Goal: Information Seeking & Learning: Check status

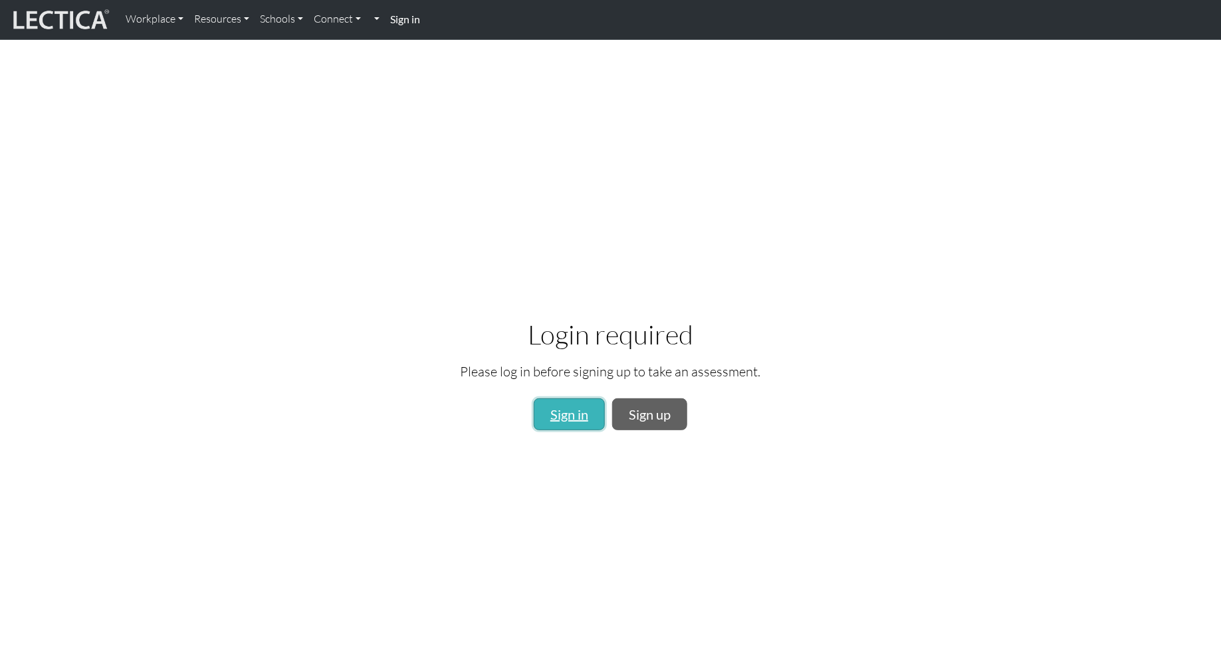
click at [572, 420] on link "Sign in" at bounding box center [569, 414] width 71 height 32
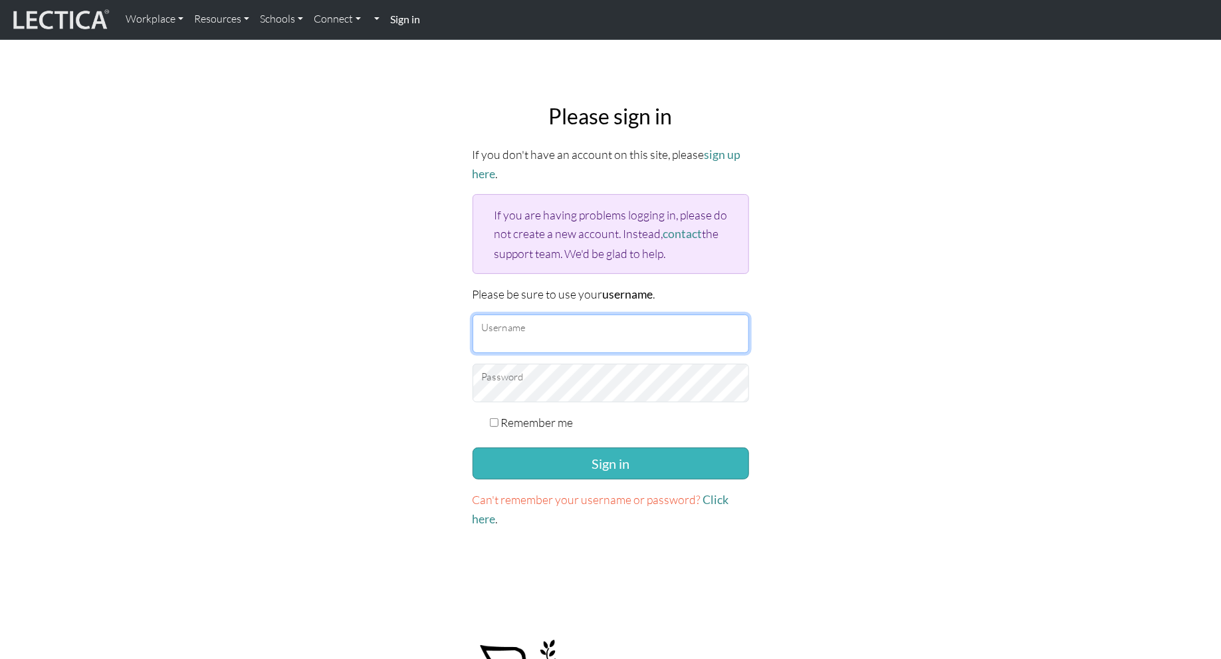
type input "kazukiyamane"
click at [597, 453] on button "Sign in" at bounding box center [611, 463] width 277 height 32
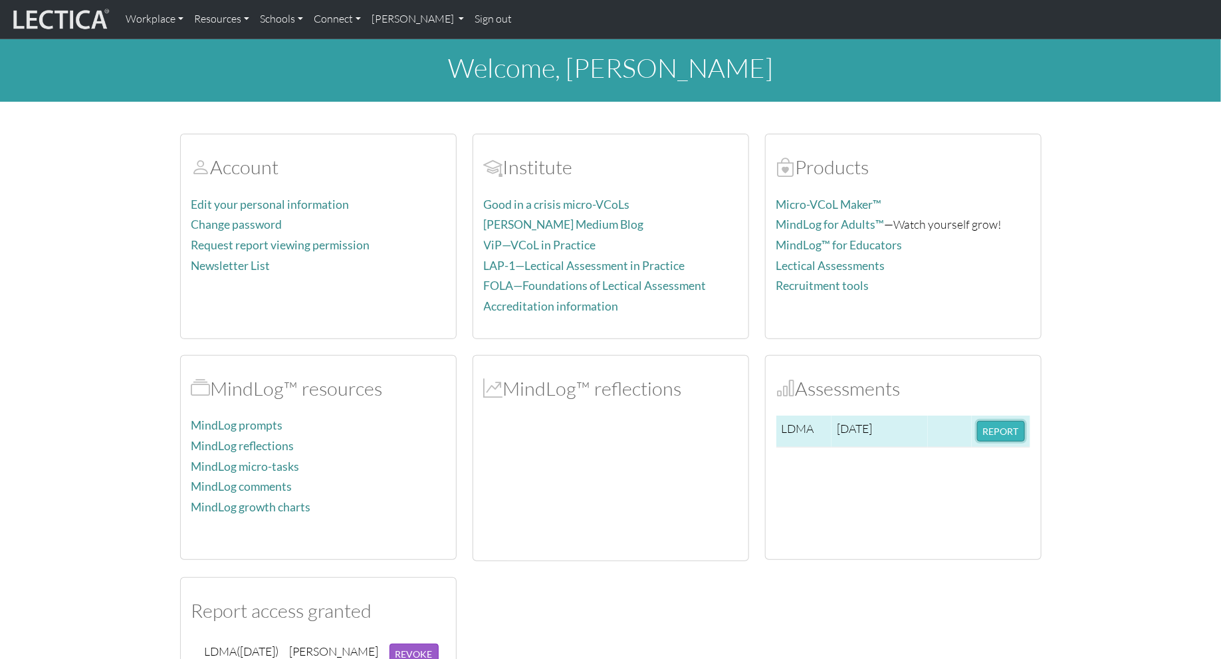
click at [1009, 430] on button "REPORT" at bounding box center [1001, 431] width 48 height 21
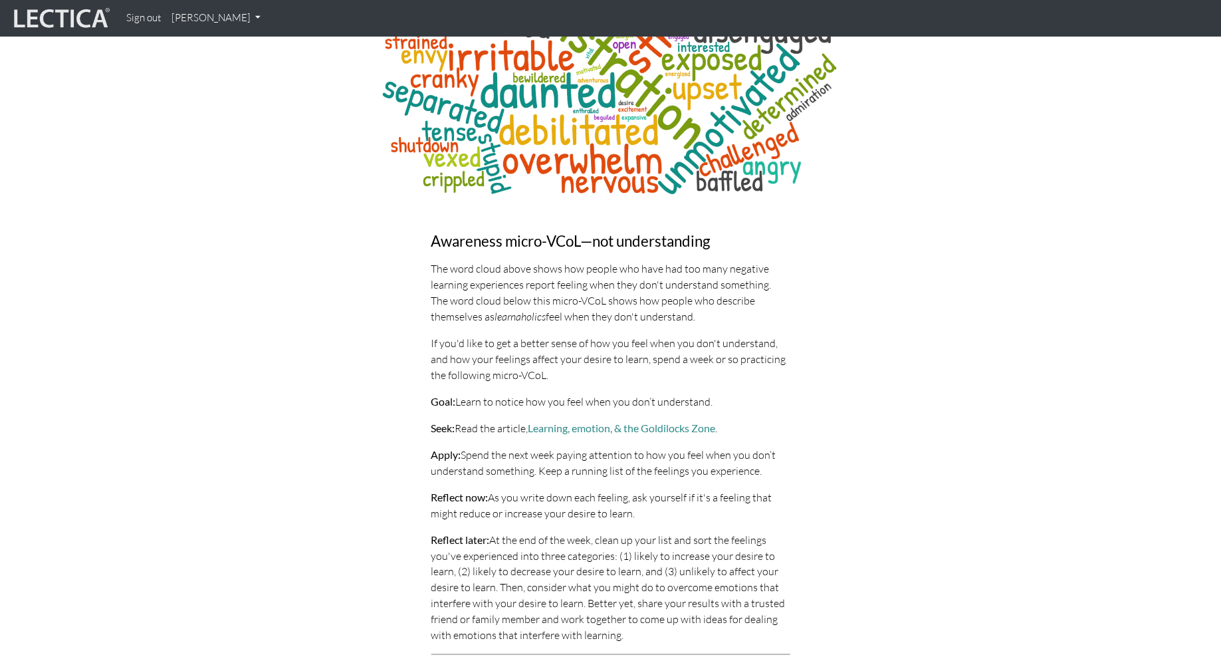
scroll to position [6271, 0]
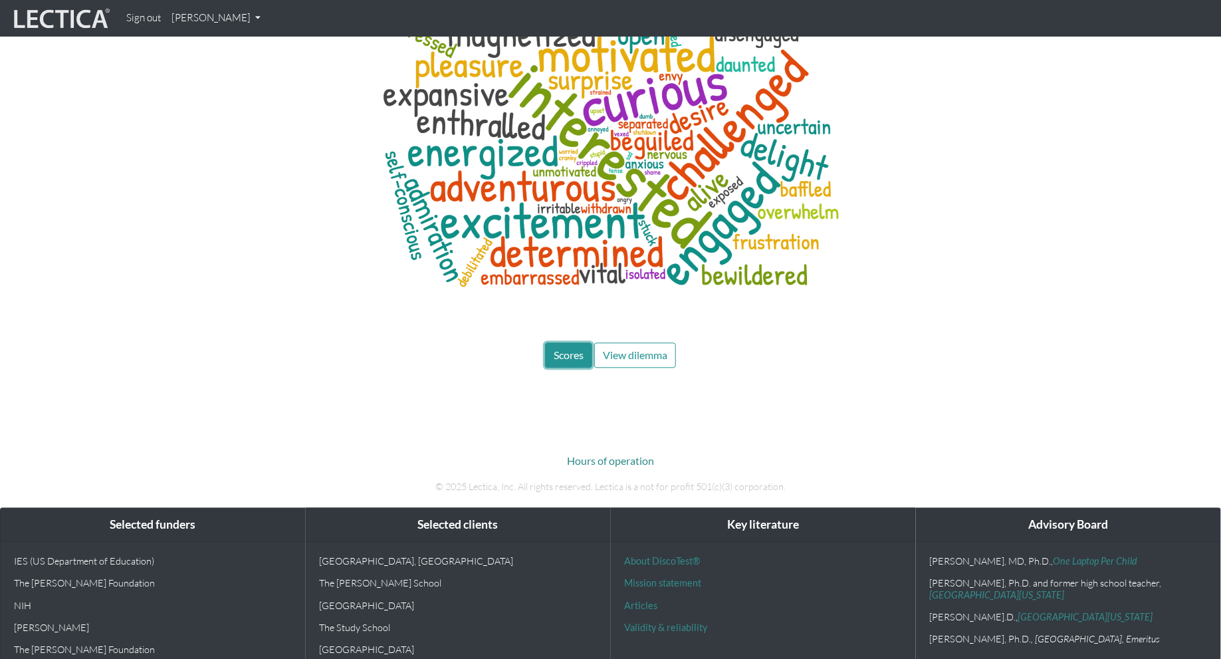
click at [571, 348] on span "Scores" at bounding box center [569, 354] width 30 height 13
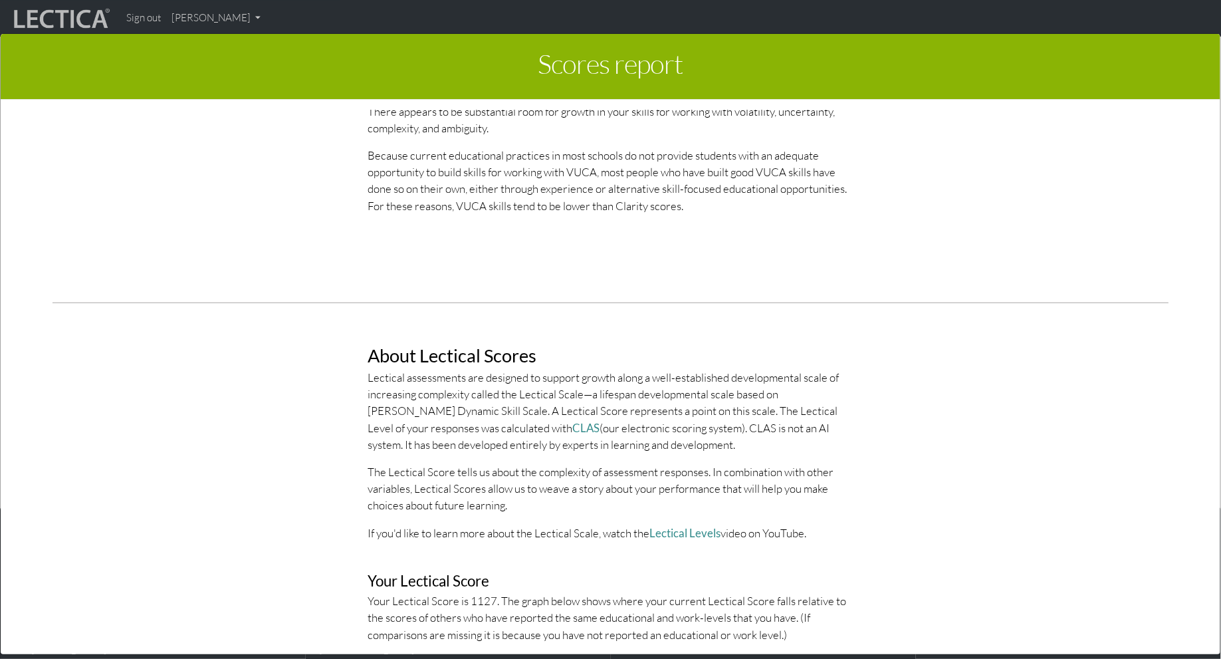
scroll to position [1979, 0]
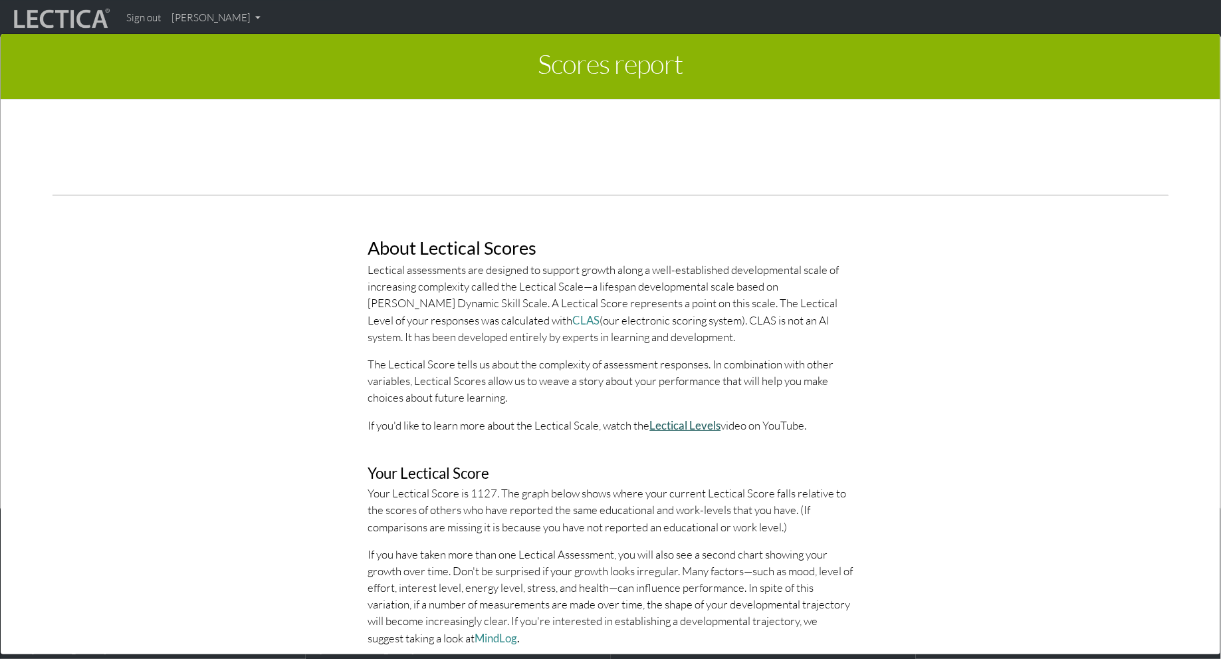
click at [655, 421] on link "Lectical Levels" at bounding box center [685, 425] width 71 height 14
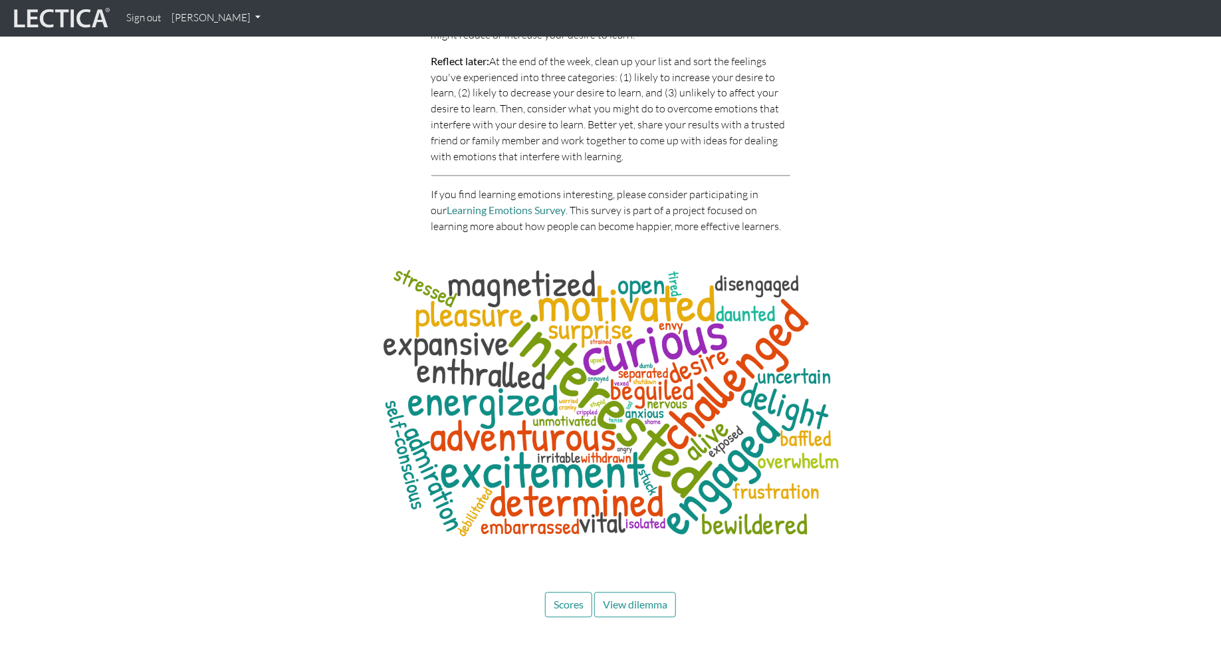
scroll to position [6271, 0]
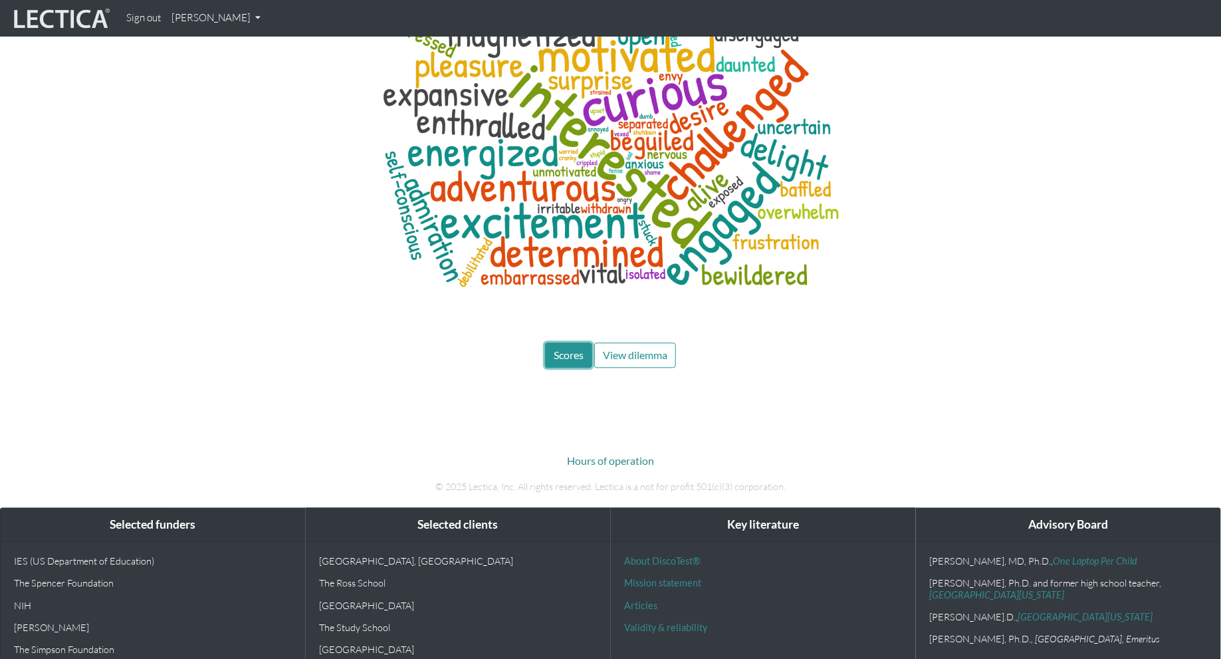
click at [558, 348] on span "Scores" at bounding box center [569, 354] width 30 height 13
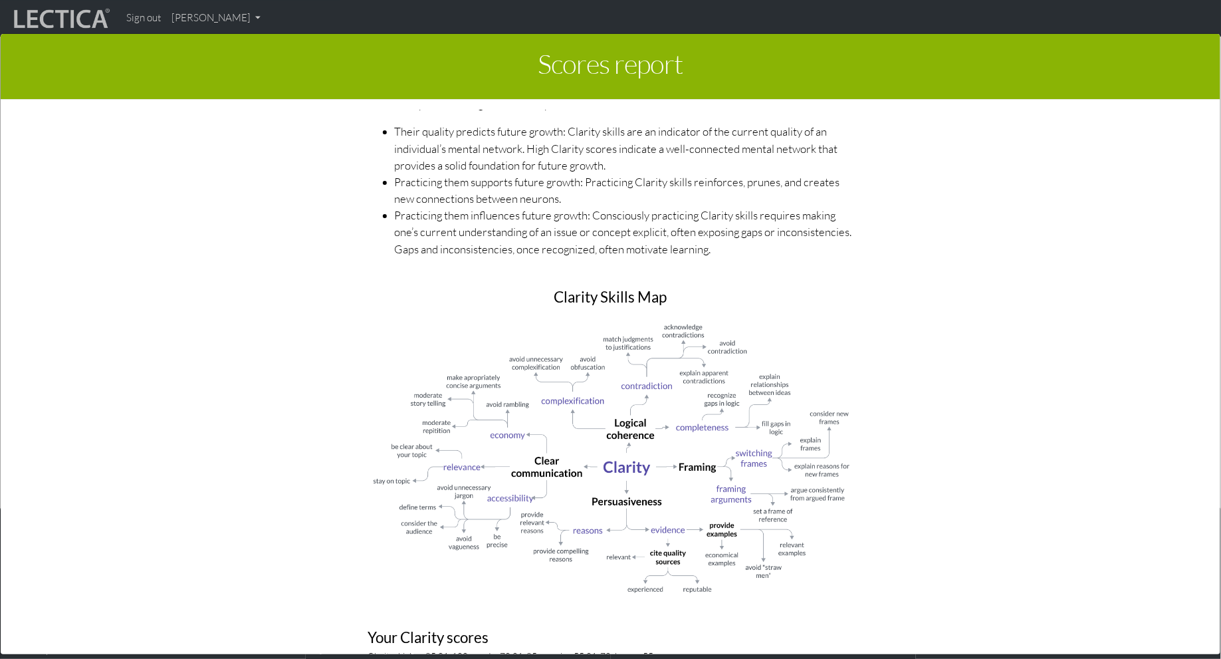
scroll to position [864, 0]
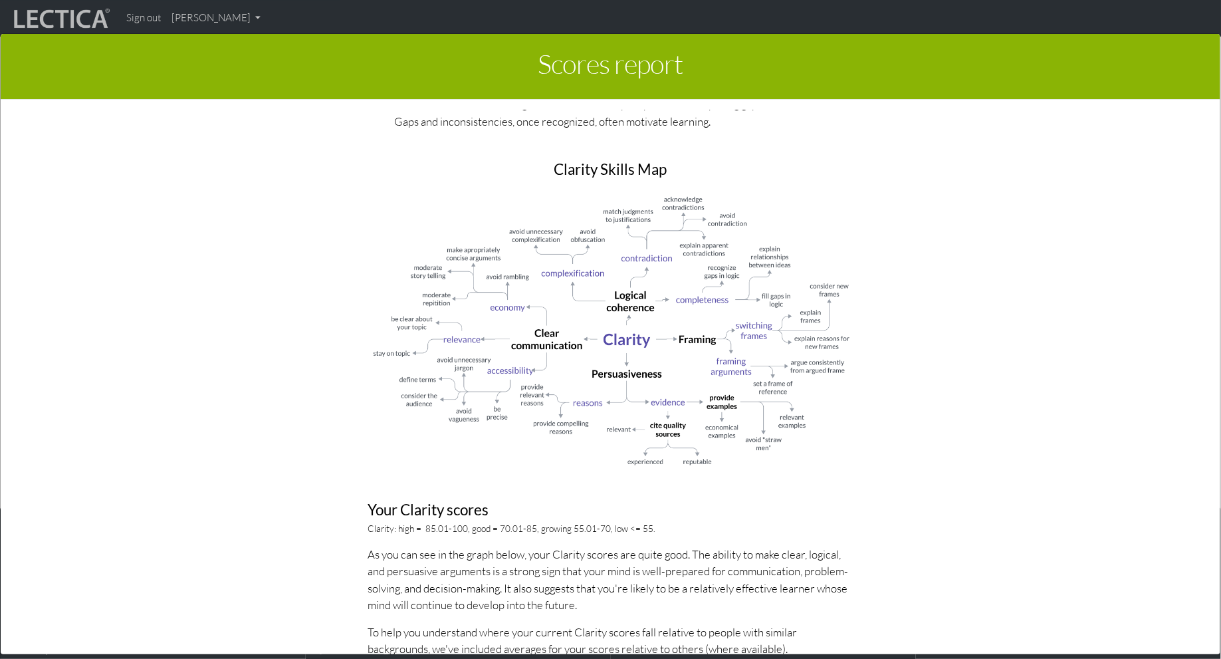
click at [554, 581] on p "As you can see in the graph below, your Clarity scores are quite good. The abil…" at bounding box center [610, 579] width 485 height 67
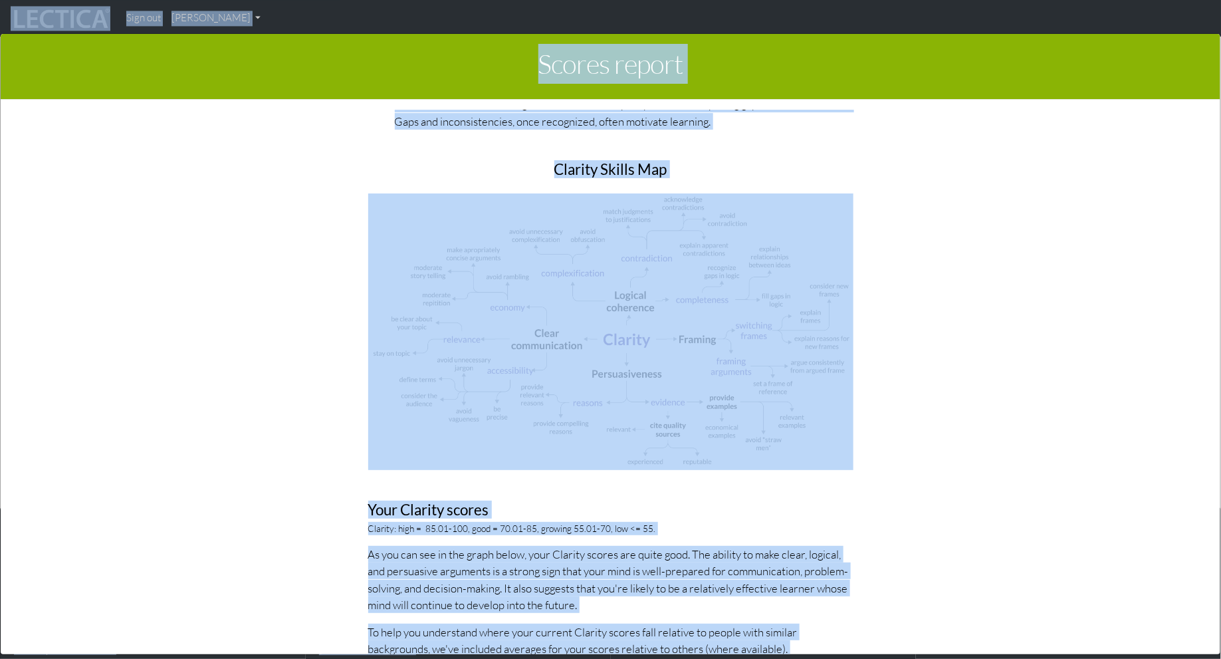
copy body "Sign out [PERSON_NAME] My Profile Signed out × You are currently signed out. If…"
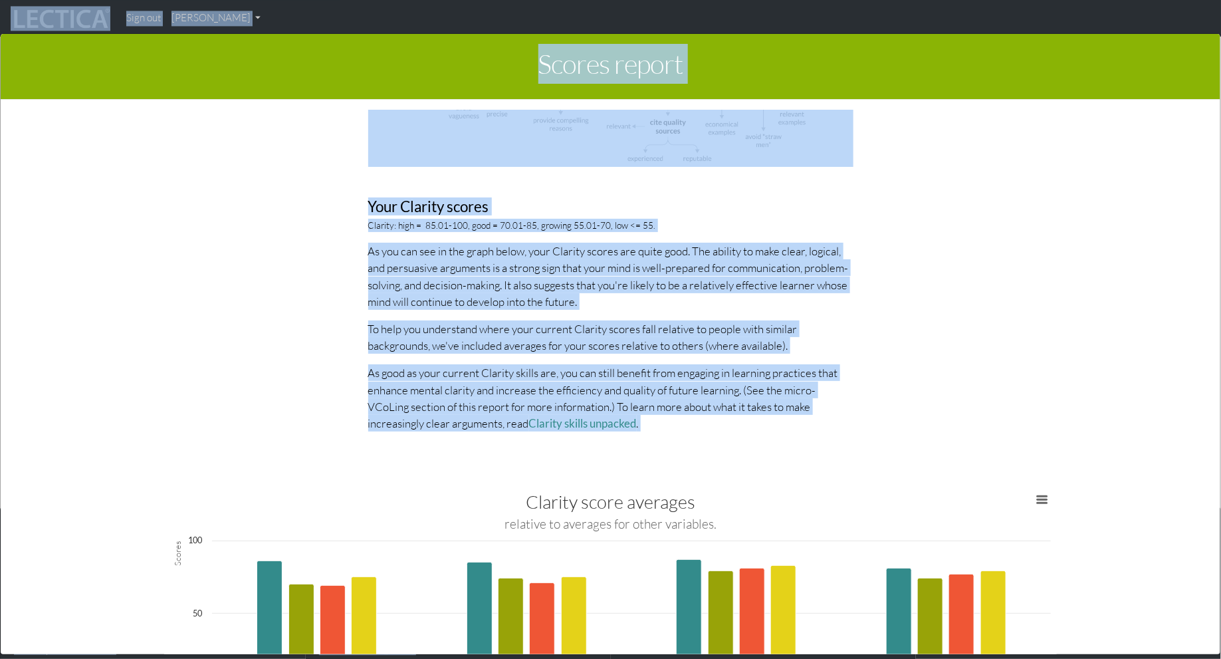
scroll to position [1343, 0]
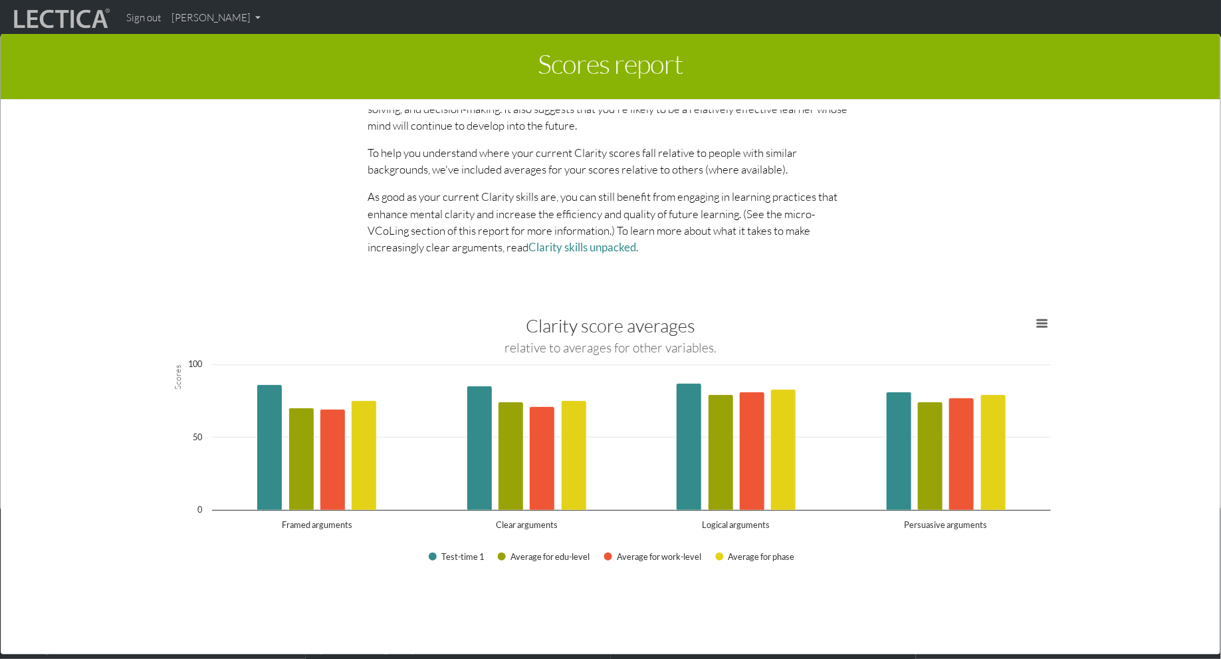
click at [594, 227] on p "As good as your current Clarity skills are, you can still benefit from engaging…" at bounding box center [610, 221] width 485 height 67
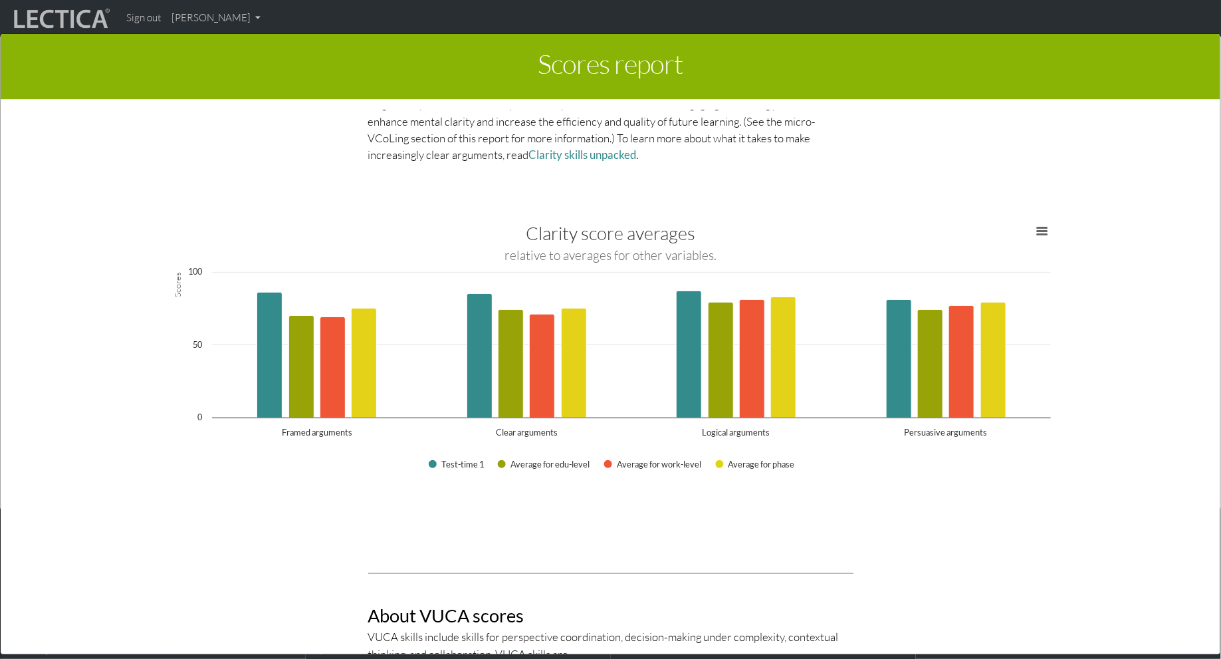
scroll to position [1381, 0]
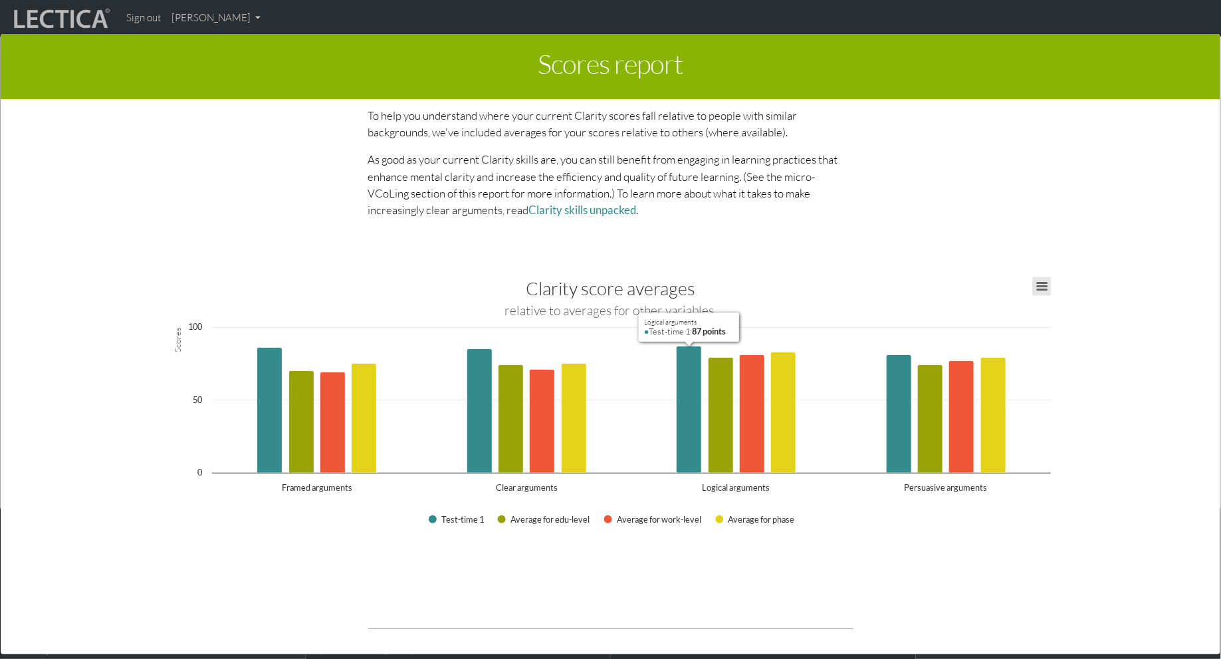
click at [1048, 283] on button "View chart menu, Clarity score averages" at bounding box center [1041, 286] width 19 height 19
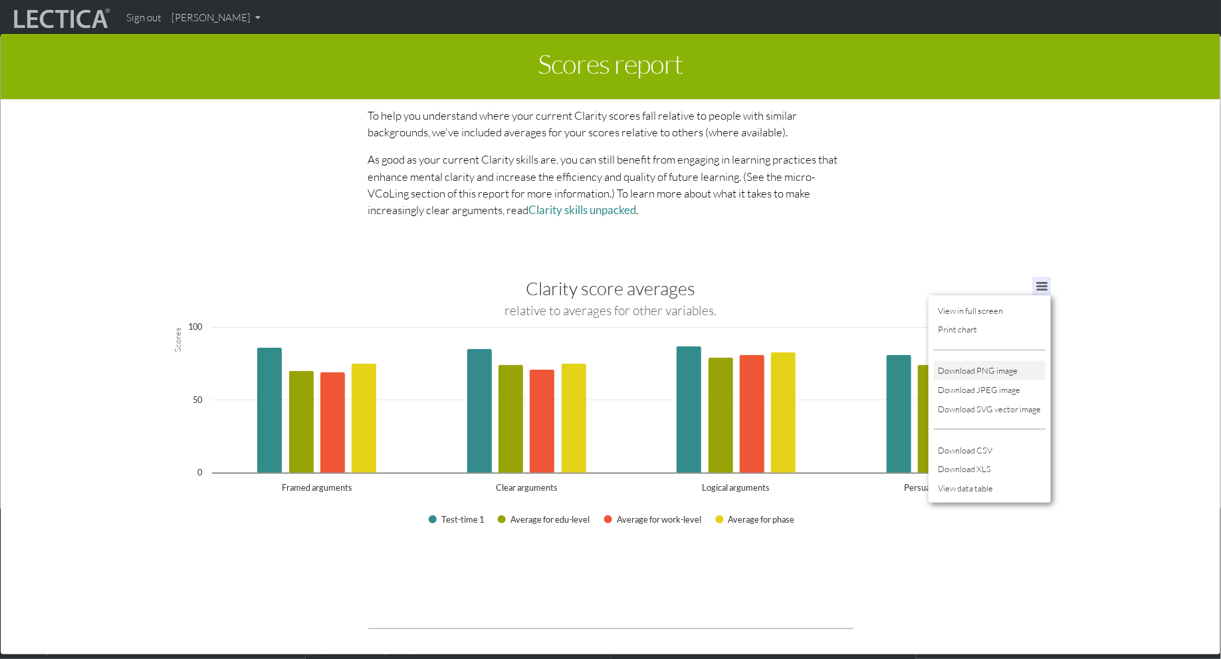
click at [1023, 365] on li "Download PNG image" at bounding box center [990, 370] width 112 height 19
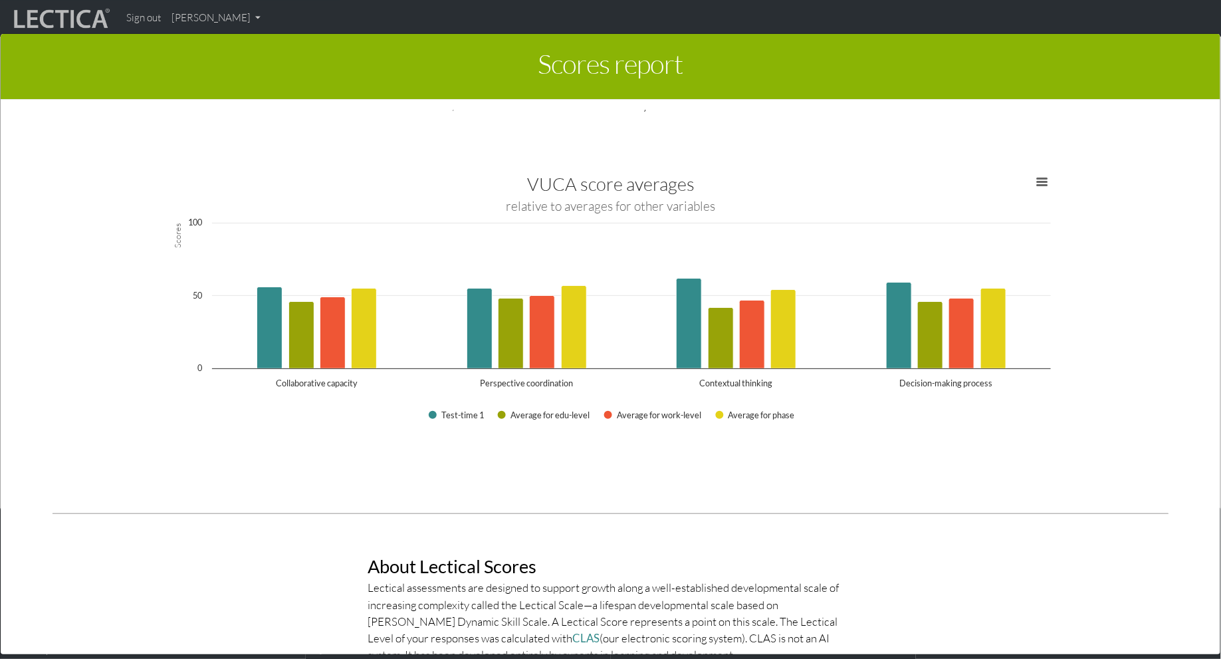
scroll to position [2315, 0]
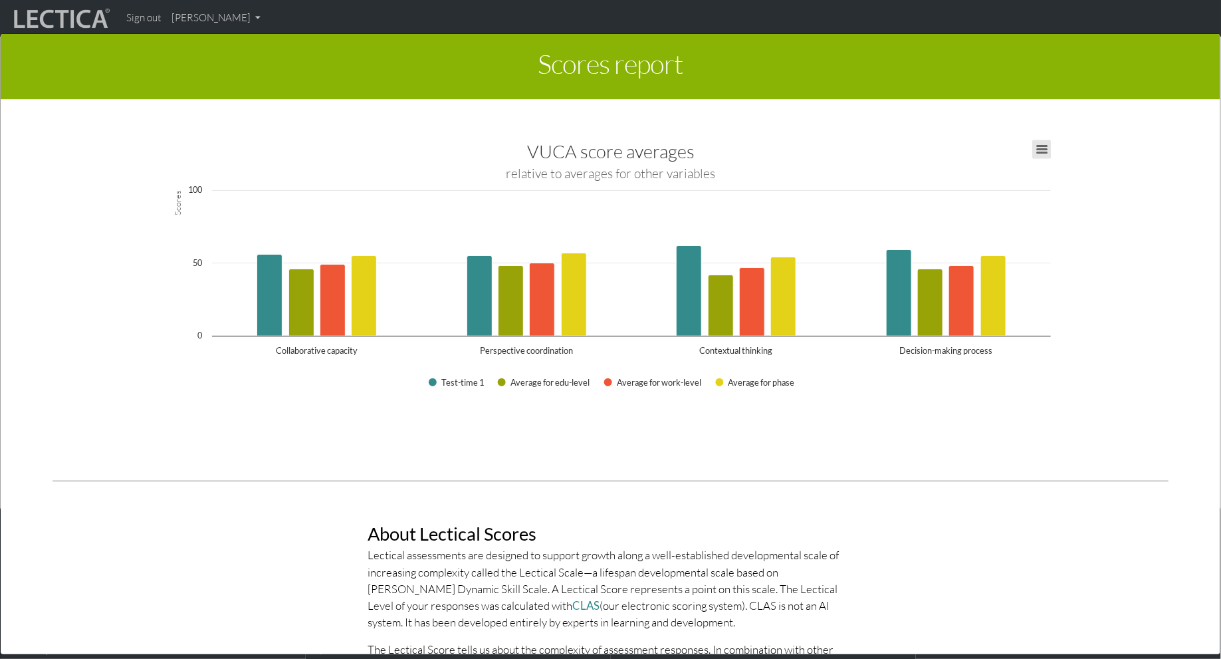
click at [1046, 148] on button "View chart menu, VUCA score averages" at bounding box center [1041, 149] width 19 height 19
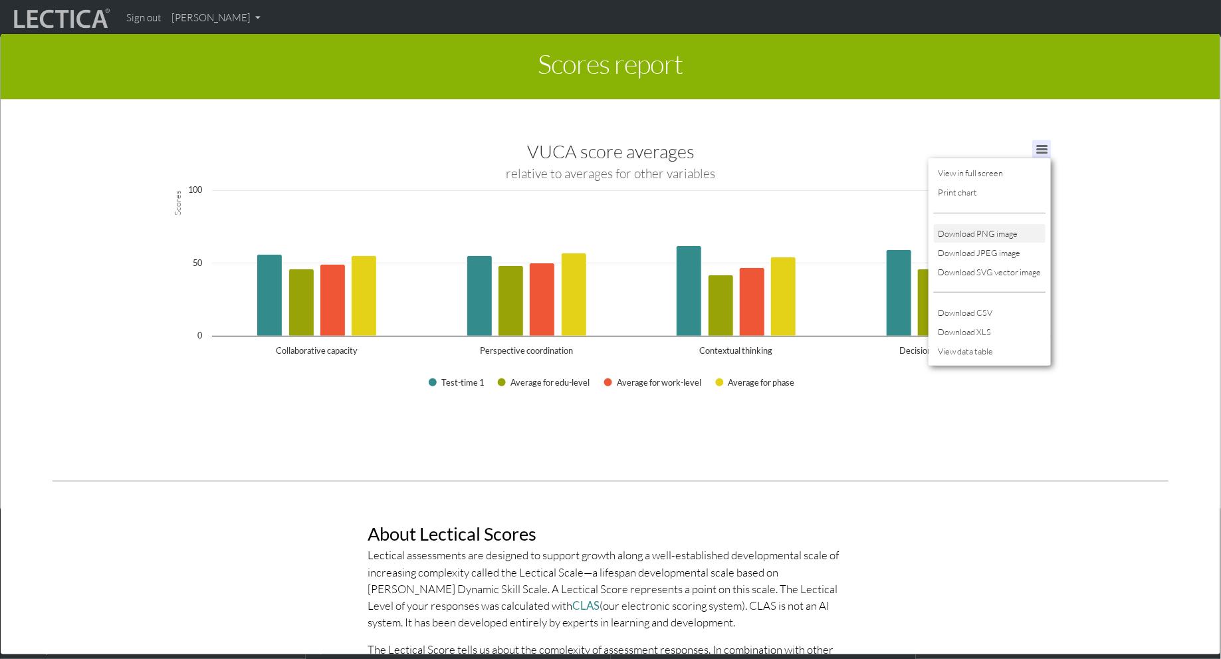
click at [1010, 227] on li "Download PNG image" at bounding box center [990, 233] width 112 height 19
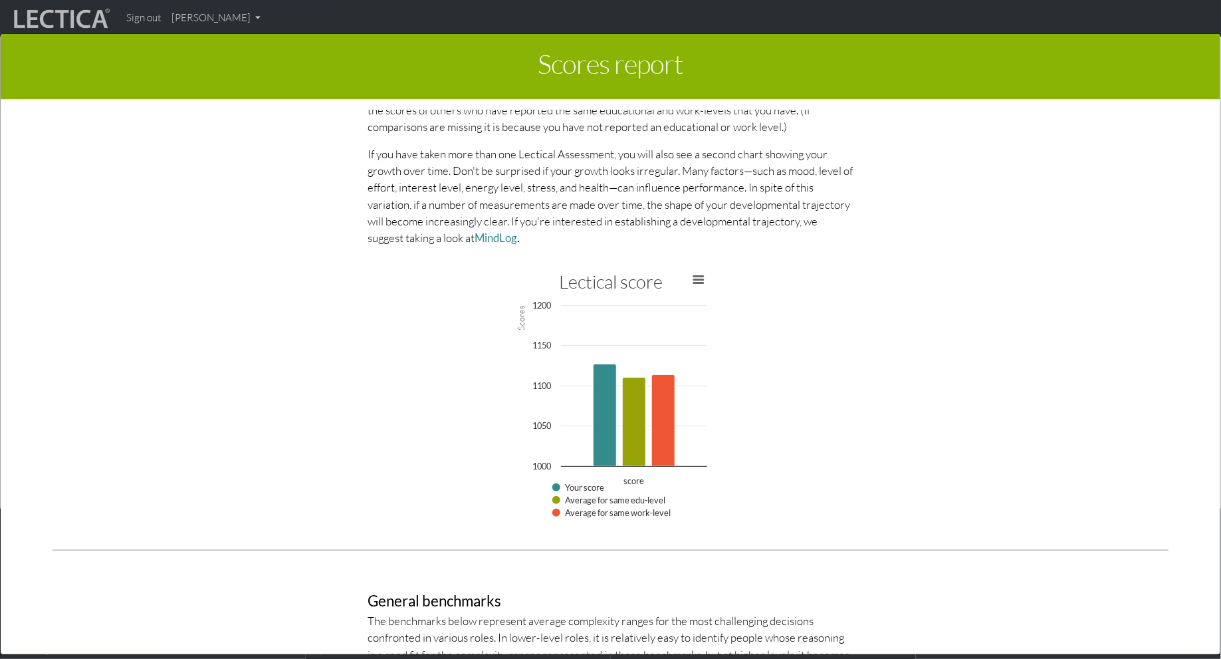
scroll to position [3018, 0]
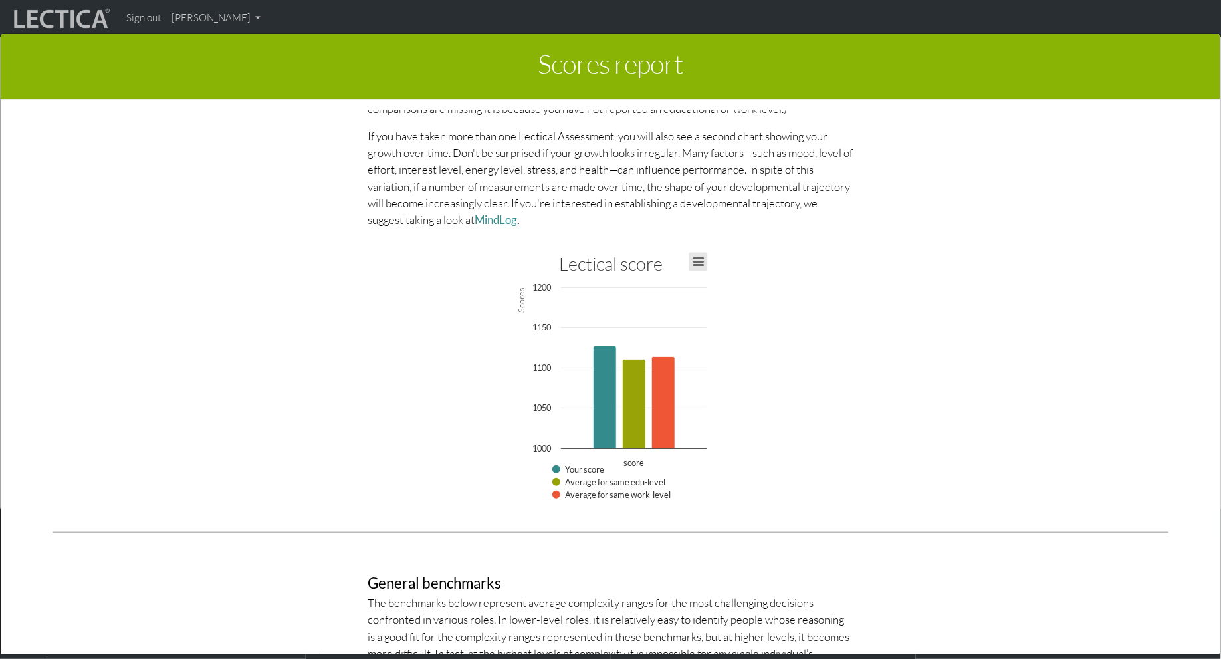
click at [702, 260] on button "View chart menu, Lectical score" at bounding box center [698, 262] width 19 height 19
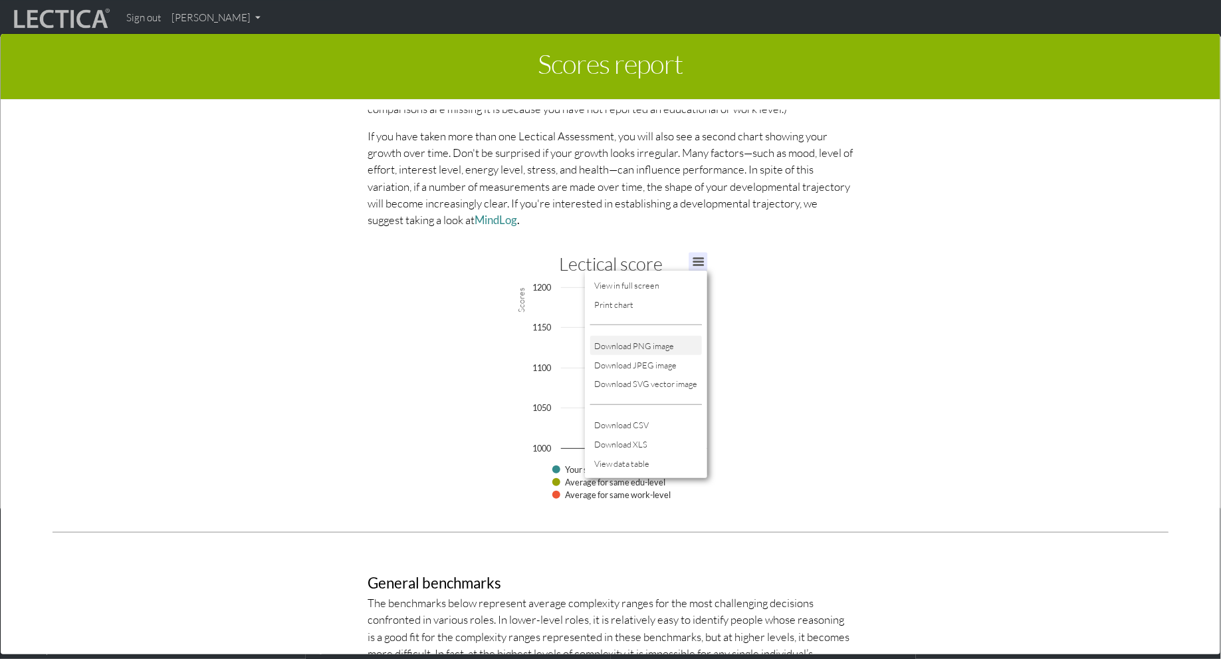
click at [676, 343] on li "Download PNG image" at bounding box center [646, 345] width 112 height 19
